Goal: Task Accomplishment & Management: Manage account settings

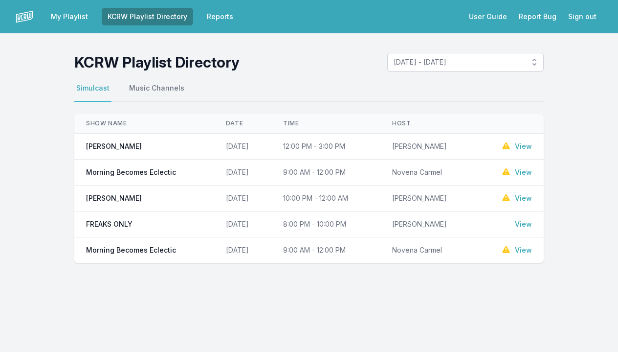
click at [522, 173] on link "View" at bounding box center [523, 172] width 17 height 10
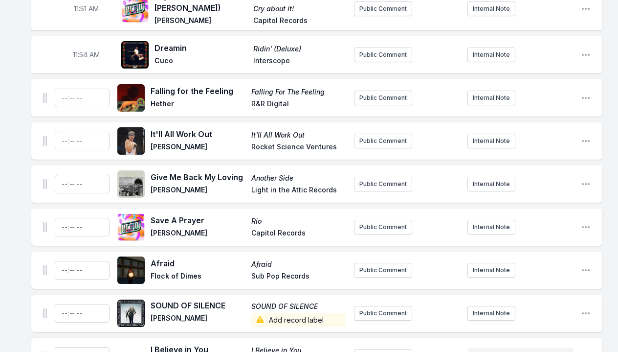
scroll to position [2542, 0]
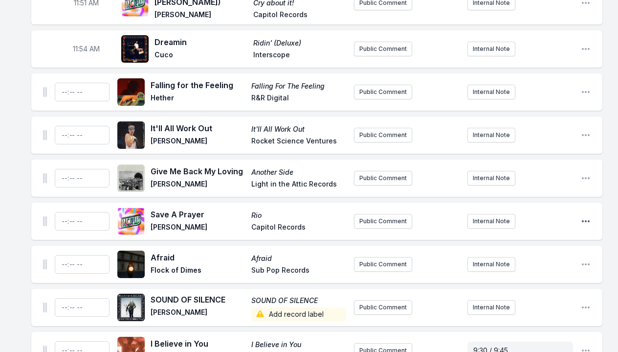
click at [586, 216] on icon "Open playlist item options" at bounding box center [586, 221] width 10 height 10
click at [533, 267] on button "Delete Entry" at bounding box center [536, 276] width 110 height 18
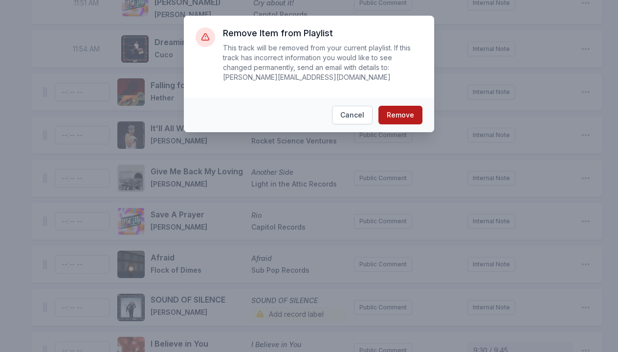
click at [403, 121] on button "Remove" at bounding box center [401, 115] width 44 height 19
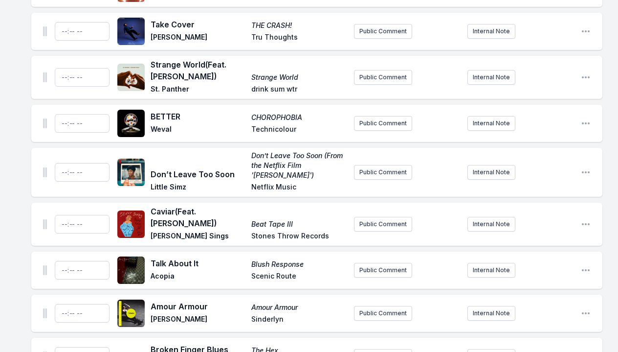
scroll to position [2862, 0]
click at [585, 268] on icon "Open playlist item options" at bounding box center [586, 269] width 8 height 2
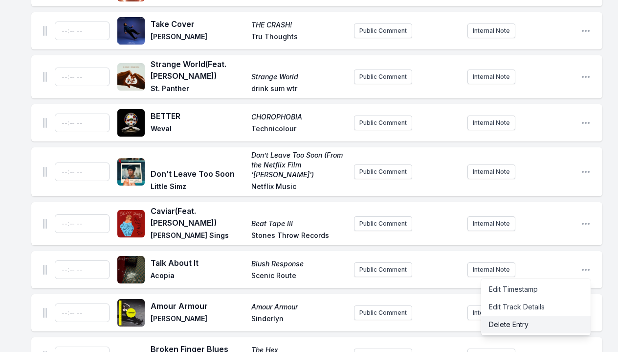
click at [532, 315] on button "Delete Entry" at bounding box center [536, 324] width 110 height 18
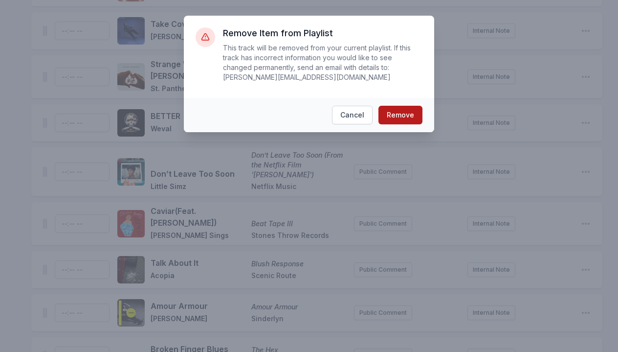
click at [396, 114] on button "Remove" at bounding box center [401, 115] width 44 height 19
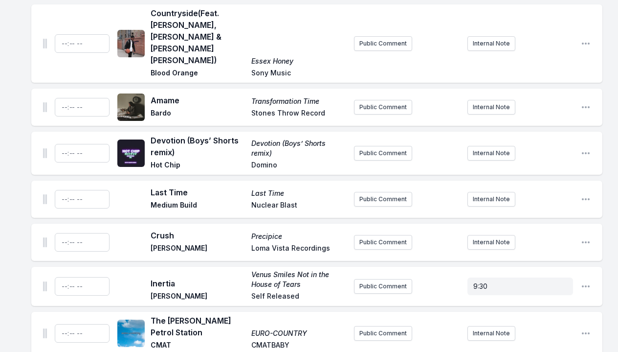
scroll to position [3195, 0]
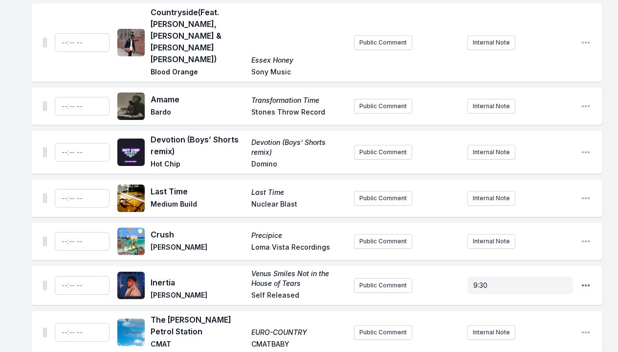
click at [587, 280] on icon "Open playlist item options" at bounding box center [586, 285] width 10 height 10
click at [506, 331] on button "Delete Entry" at bounding box center [536, 340] width 110 height 18
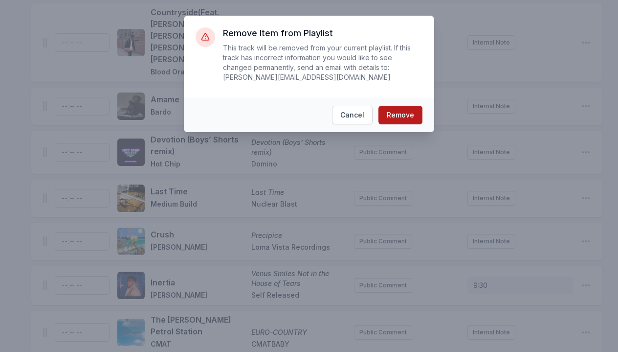
click at [383, 112] on button "Remove" at bounding box center [401, 115] width 44 height 19
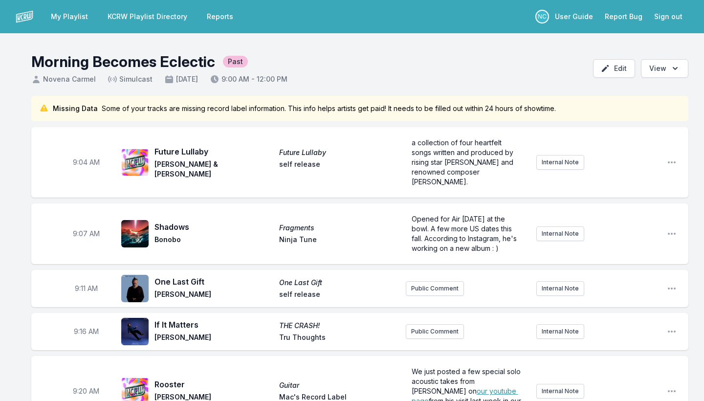
scroll to position [0, 0]
click at [67, 18] on link "My Playlist" at bounding box center [69, 17] width 49 height 18
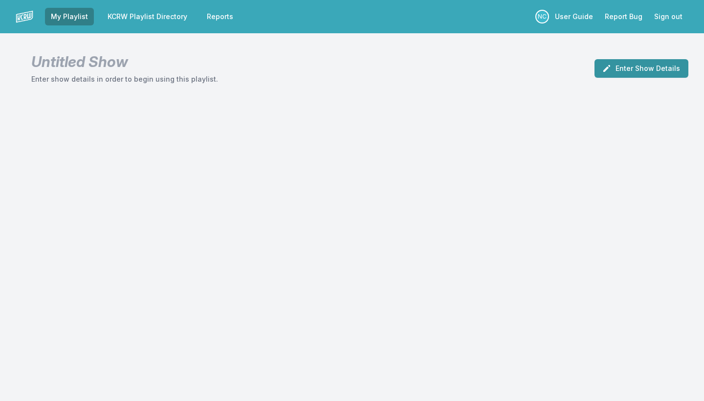
click at [618, 70] on button "Enter Show Details" at bounding box center [642, 68] width 94 height 19
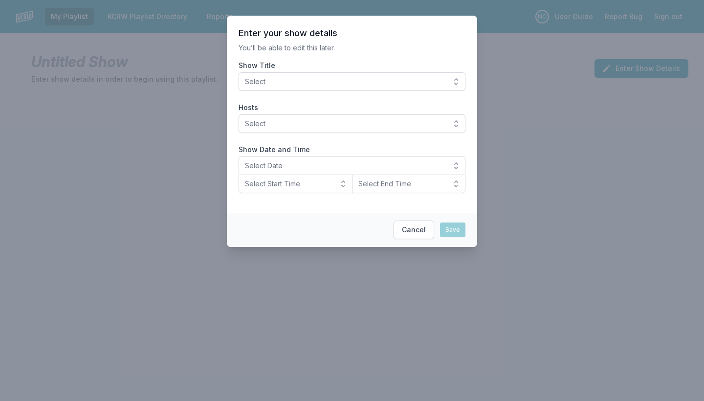
click at [417, 80] on span "Select" at bounding box center [345, 82] width 201 height 10
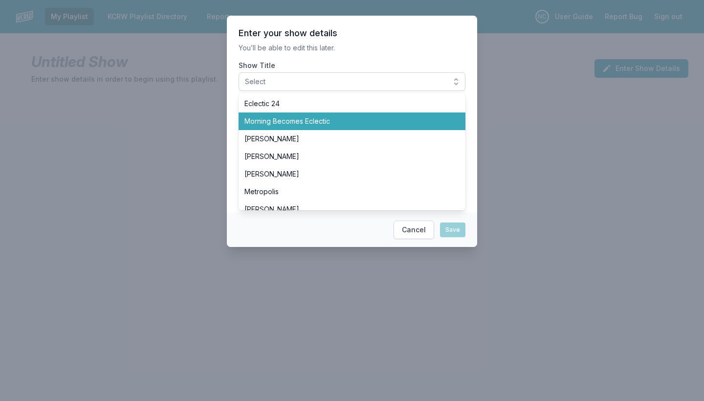
click at [328, 118] on span "Morning Becomes Eclectic" at bounding box center [346, 121] width 203 height 10
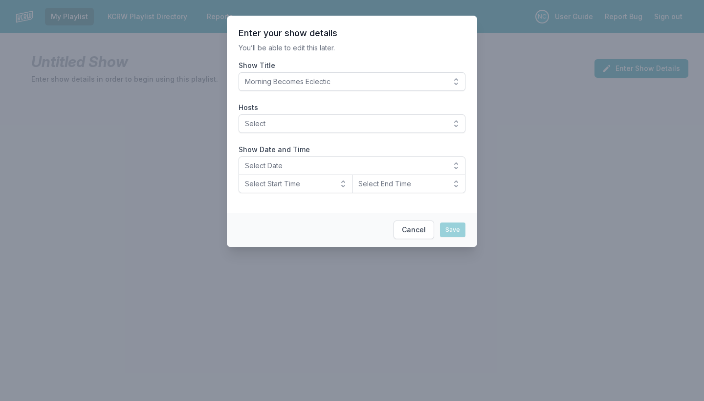
click at [296, 122] on span "Select" at bounding box center [345, 124] width 201 height 10
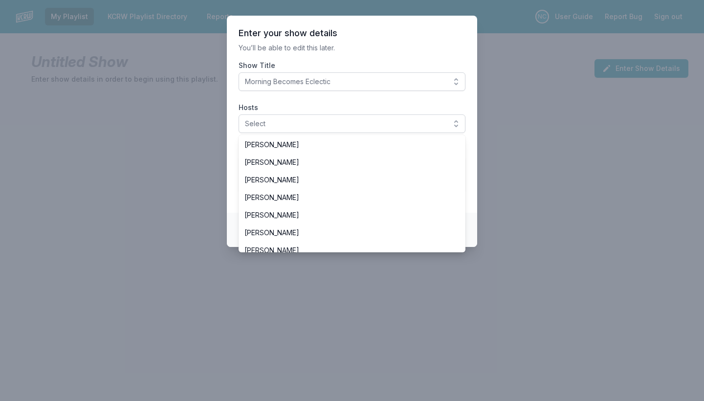
scroll to position [205, 0]
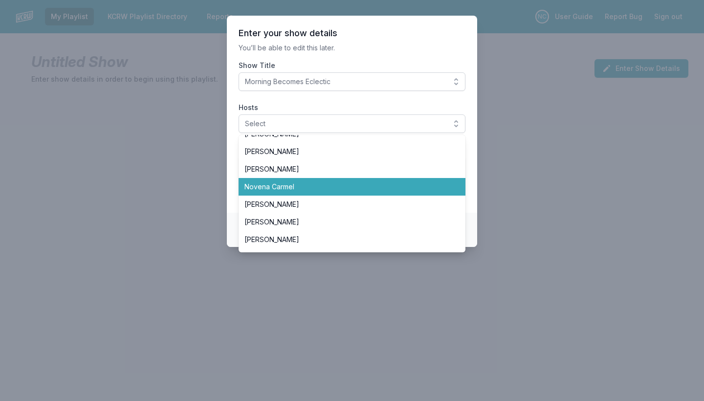
click at [297, 183] on span "Novena Carmel" at bounding box center [346, 187] width 203 height 10
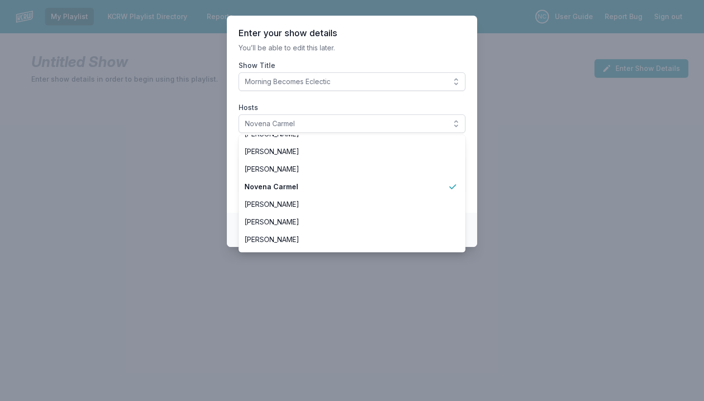
click at [331, 104] on label "Hosts" at bounding box center [352, 108] width 227 height 10
click at [331, 114] on button "Novena Carmel" at bounding box center [352, 123] width 227 height 19
click at [331, 104] on label "Hosts" at bounding box center [352, 108] width 227 height 10
click at [331, 114] on button "Novena Carmel" at bounding box center [352, 123] width 227 height 19
click at [393, 42] on section "Enter your show details You’ll be able to edit this later. Show Title Morning B…" at bounding box center [352, 114] width 250 height 197
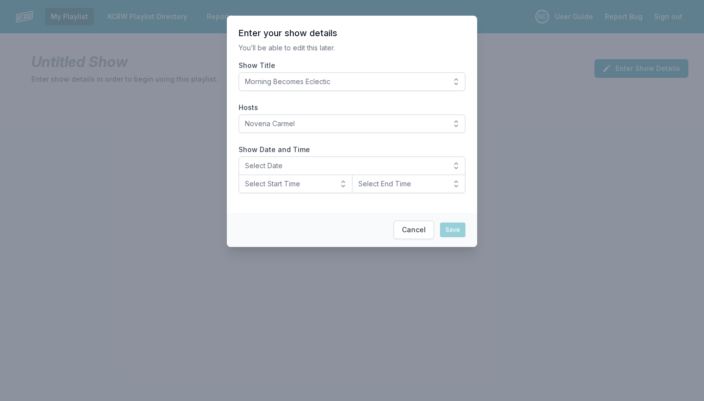
click at [285, 167] on span "Select Date" at bounding box center [345, 166] width 201 height 10
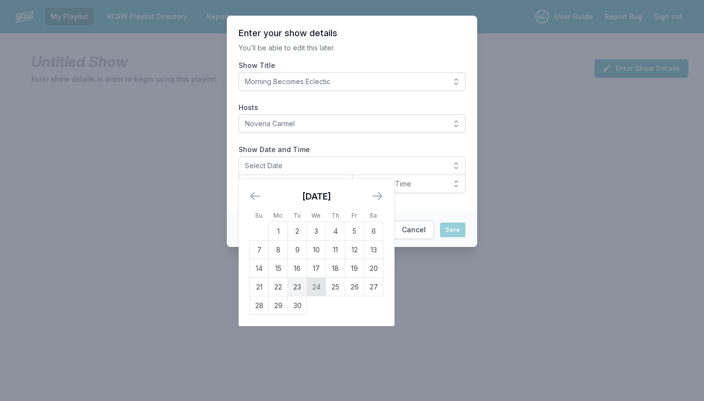
click at [318, 285] on td "24" at bounding box center [316, 287] width 19 height 19
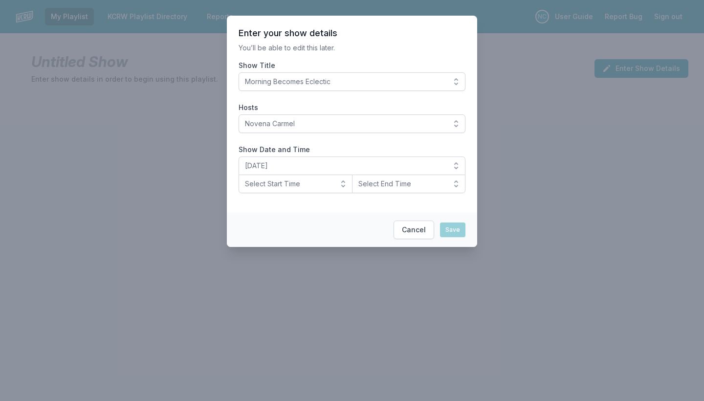
click at [315, 187] on span "Select Start Time" at bounding box center [289, 184] width 88 height 10
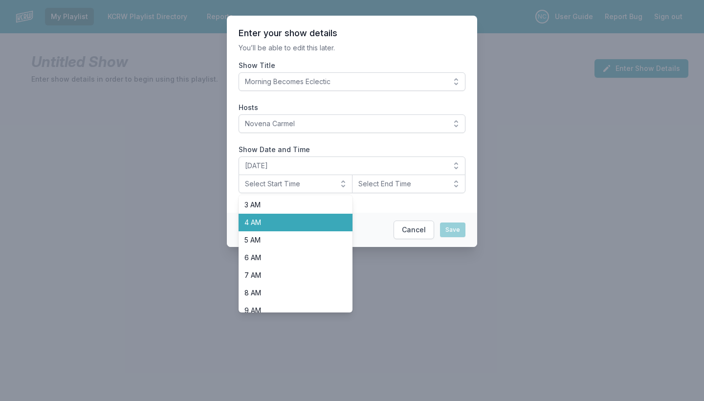
scroll to position [126, 0]
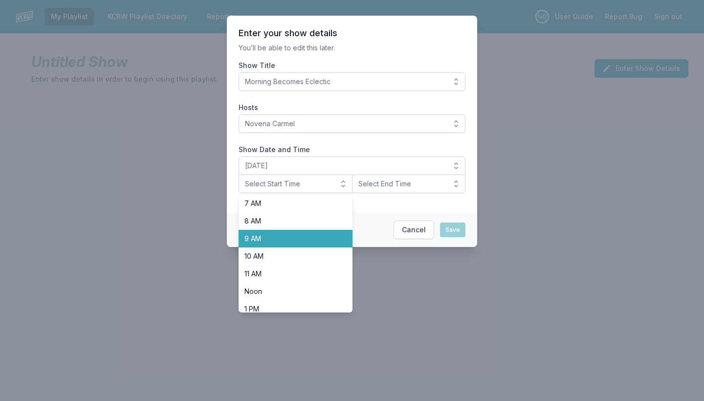
click at [291, 241] on span "9 AM" at bounding box center [290, 239] width 90 height 10
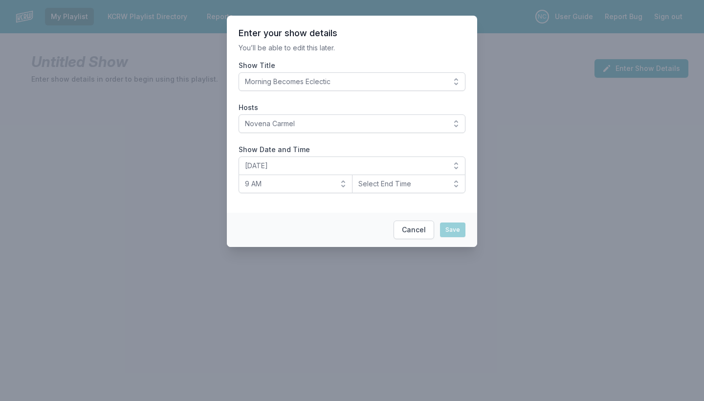
click at [382, 184] on span "Select End Time" at bounding box center [402, 184] width 88 height 10
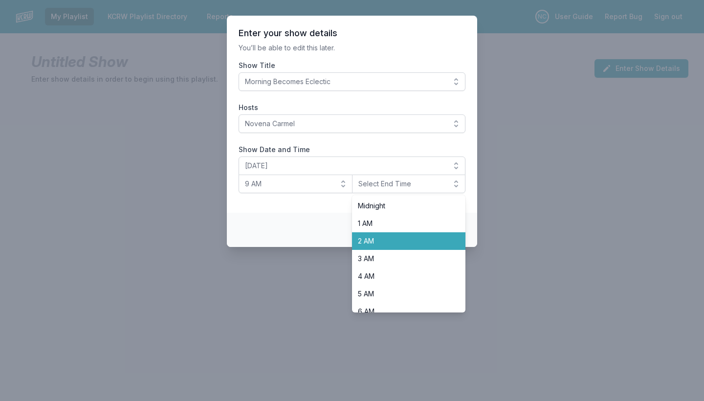
scroll to position [117, 0]
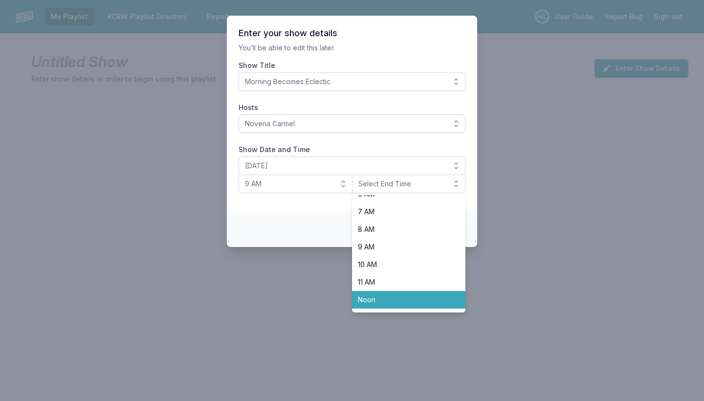
click at [376, 298] on span "Noon" at bounding box center [403, 300] width 90 height 10
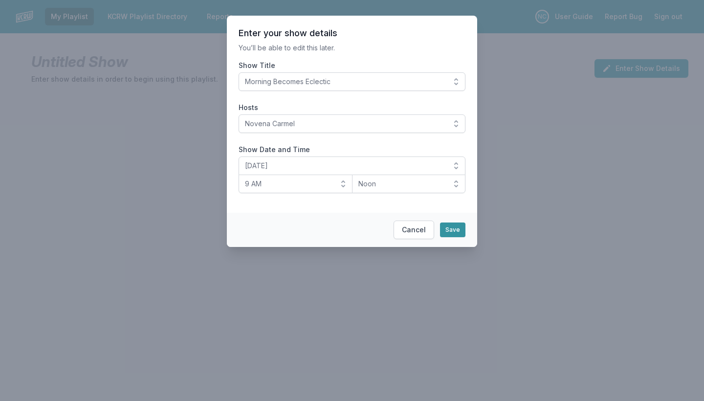
click at [448, 228] on button "Save" at bounding box center [452, 230] width 25 height 15
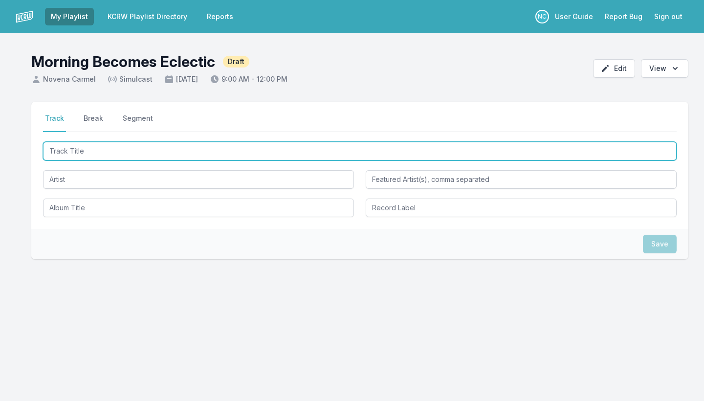
click at [89, 153] on input "Track Title" at bounding box center [360, 151] width 634 height 19
